Goal: Task Accomplishment & Management: Manage account settings

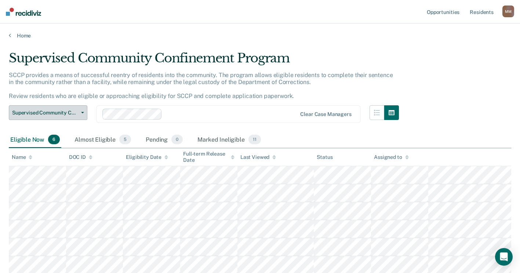
click at [67, 116] on button "Supervised Community Confinement Program" at bounding box center [48, 112] width 79 height 15
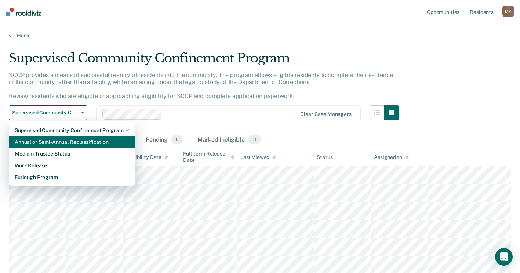
click at [65, 144] on div "Annual or Semi-Annual Reclassification" at bounding box center [72, 142] width 114 height 12
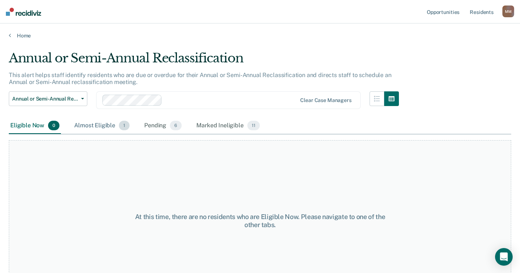
click at [94, 125] on div "Almost Eligible 1" at bounding box center [102, 126] width 58 height 16
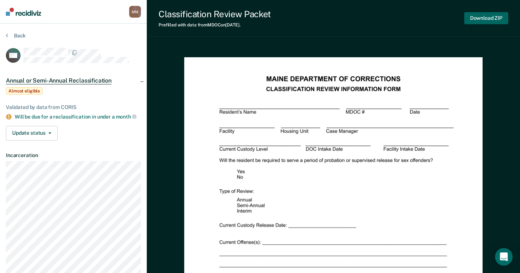
click at [483, 19] on button "Download ZIP" at bounding box center [486, 18] width 44 height 12
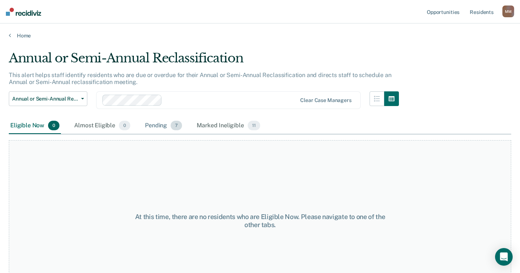
click at [159, 127] on div "Pending 7" at bounding box center [163, 126] width 40 height 16
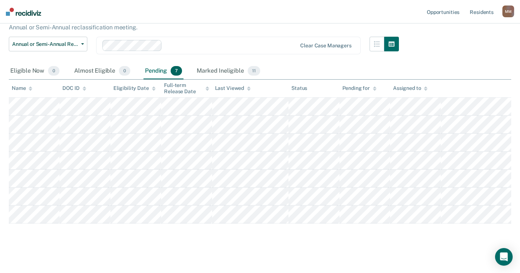
scroll to position [58, 0]
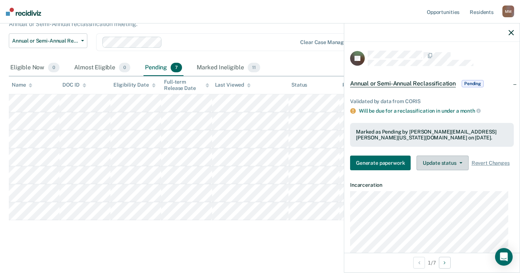
click at [450, 164] on button "Update status" at bounding box center [442, 163] width 52 height 15
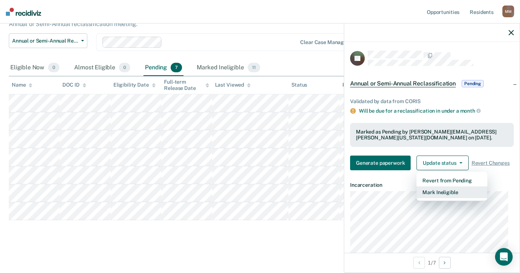
click at [441, 197] on button "Mark Ineligible" at bounding box center [451, 192] width 71 height 12
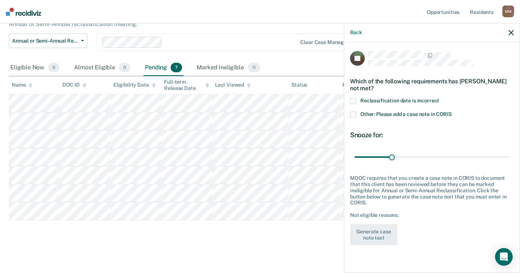
click at [352, 112] on span at bounding box center [353, 115] width 6 height 6
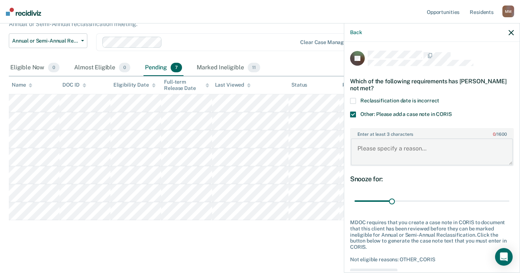
click at [384, 141] on textarea "Enter at least 3 characters 0 / 1600" at bounding box center [432, 151] width 162 height 27
type textarea "Reclass is taking place 8/27-MM"
drag, startPoint x: 391, startPoint y: 200, endPoint x: 527, endPoint y: 189, distance: 135.8
type input "126"
click at [509, 195] on input "range" at bounding box center [431, 201] width 155 height 13
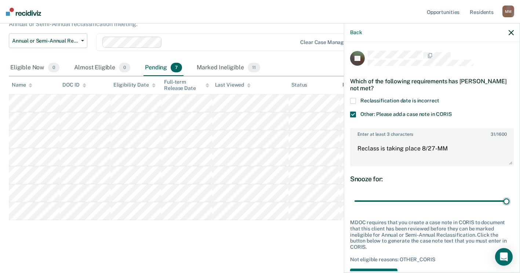
scroll to position [31, 0]
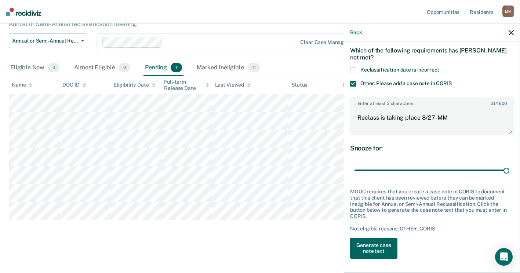
click at [383, 248] on button "Generate case note text" at bounding box center [373, 248] width 47 height 21
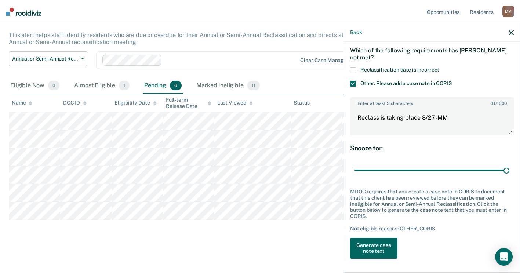
scroll to position [40, 0]
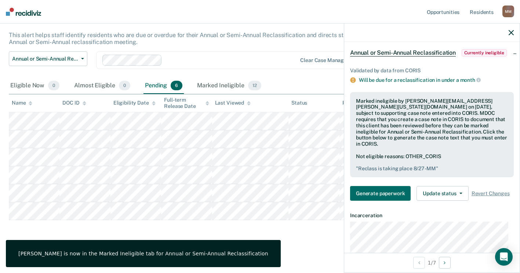
click at [513, 31] on icon "button" at bounding box center [511, 32] width 5 height 5
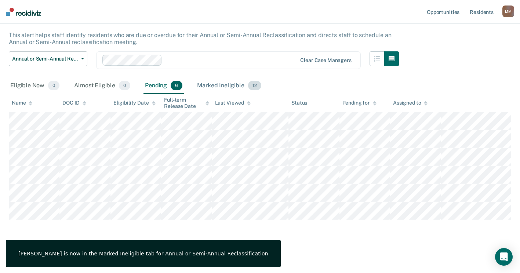
click at [218, 85] on div "Marked Ineligible 12" at bounding box center [229, 86] width 67 height 16
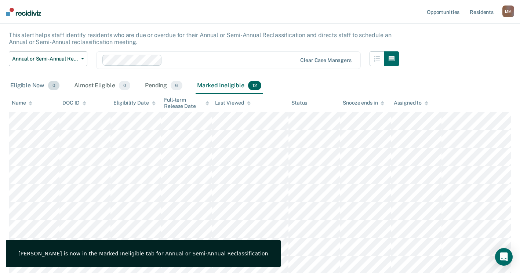
click at [19, 85] on div "Eligible Now 0" at bounding box center [35, 86] width 52 height 16
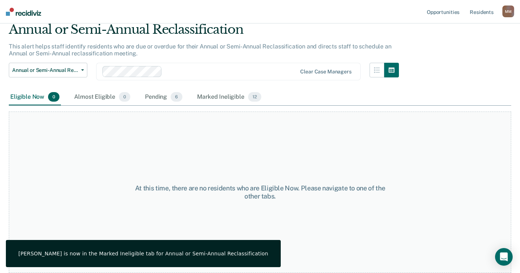
scroll to position [29, 0]
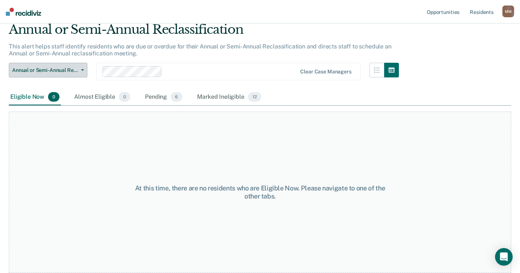
click at [81, 67] on button "Annual or Semi-Annual Reclassification" at bounding box center [48, 70] width 79 height 15
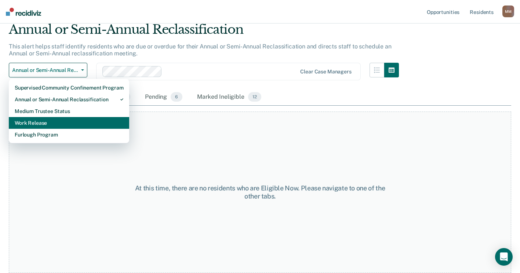
click at [70, 126] on div "Work Release" at bounding box center [69, 123] width 109 height 12
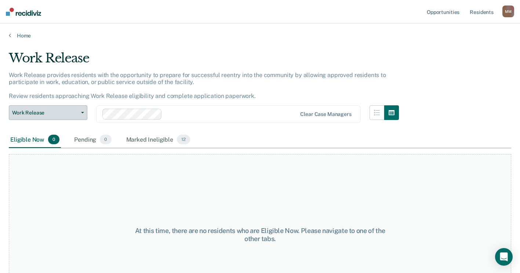
click at [80, 113] on span "button" at bounding box center [81, 112] width 6 height 1
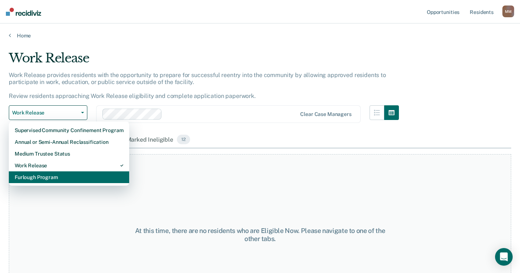
click at [55, 174] on div "Furlough Program" at bounding box center [69, 177] width 109 height 12
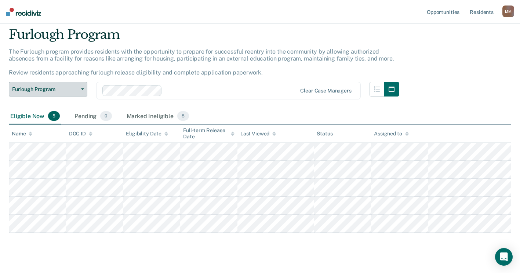
scroll to position [36, 0]
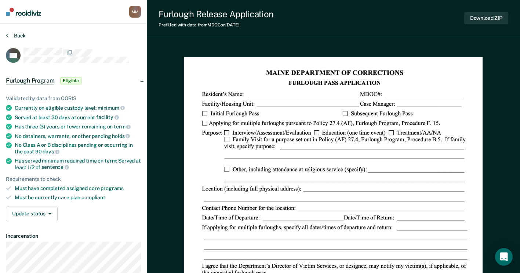
click at [14, 35] on button "Back" at bounding box center [16, 35] width 20 height 7
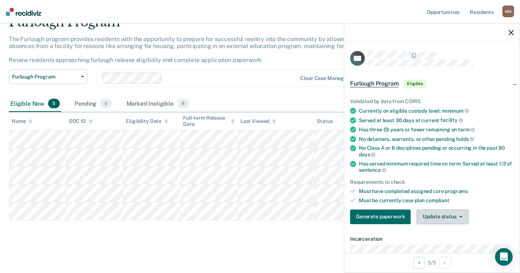
click at [445, 213] on button "Update status" at bounding box center [442, 217] width 52 height 15
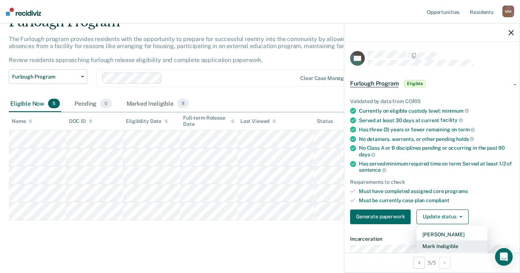
click at [436, 244] on button "Mark Ineligible" at bounding box center [451, 246] width 71 height 12
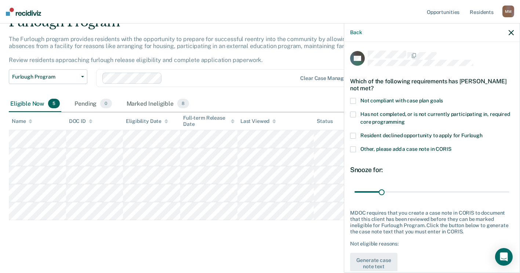
click at [352, 113] on span at bounding box center [353, 115] width 6 height 6
click at [353, 134] on span at bounding box center [353, 136] width 6 height 6
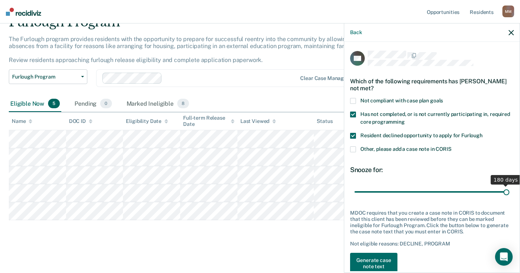
drag, startPoint x: 381, startPoint y: 188, endPoint x: 504, endPoint y: 190, distance: 123.3
type input "180"
click at [504, 190] on input "range" at bounding box center [431, 191] width 155 height 13
click at [370, 259] on button "Generate case note text" at bounding box center [373, 263] width 47 height 21
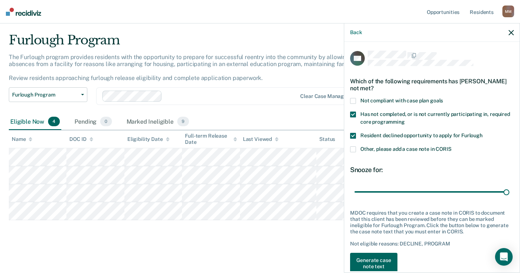
scroll to position [2, 0]
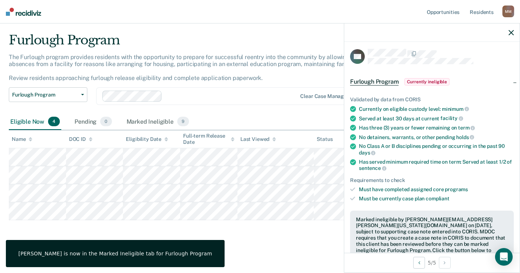
click at [509, 33] on icon "button" at bounding box center [511, 32] width 5 height 5
